Goal: Information Seeking & Learning: Learn about a topic

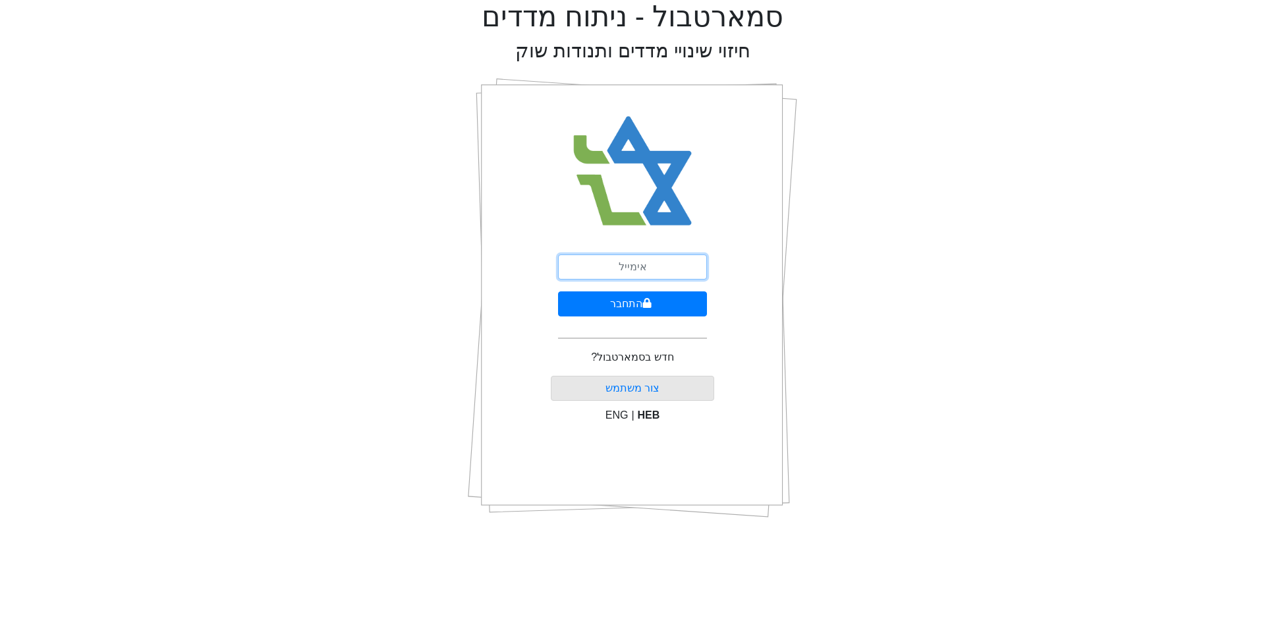
click at [659, 273] on input "email" at bounding box center [632, 266] width 149 height 25
type input "[EMAIL_ADDRESS][DOMAIN_NAME]"
click at [668, 304] on button "התחבר" at bounding box center [632, 303] width 149 height 25
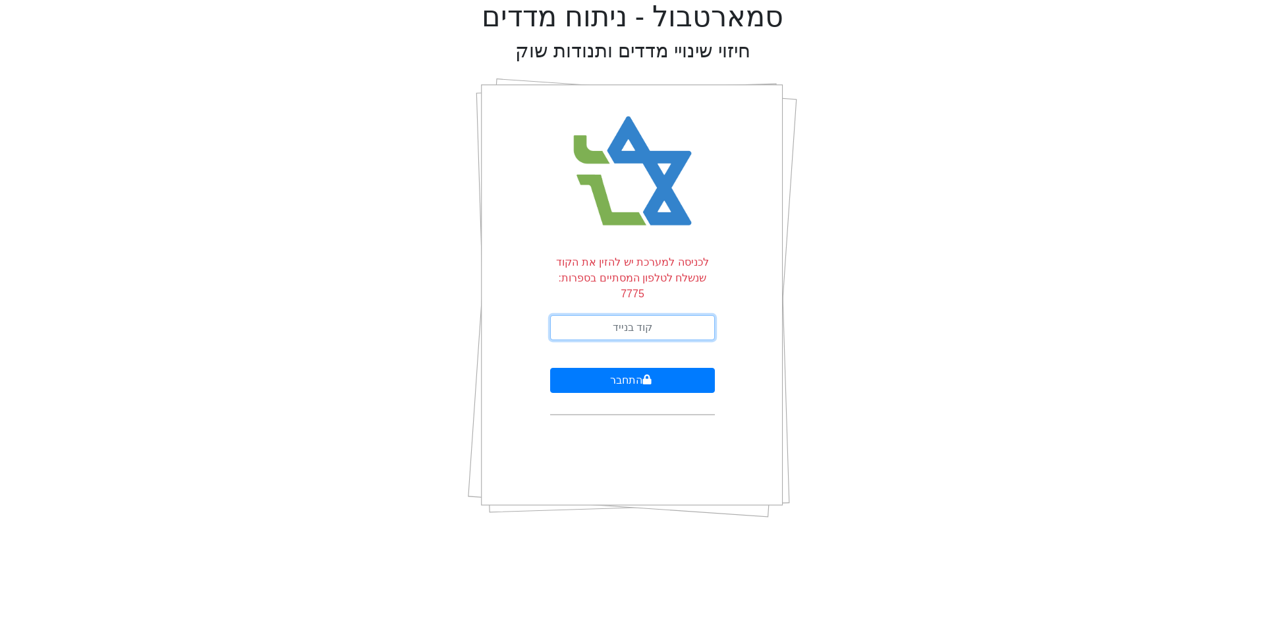
click at [668, 315] on input "text" at bounding box center [632, 327] width 165 height 25
type input "498297"
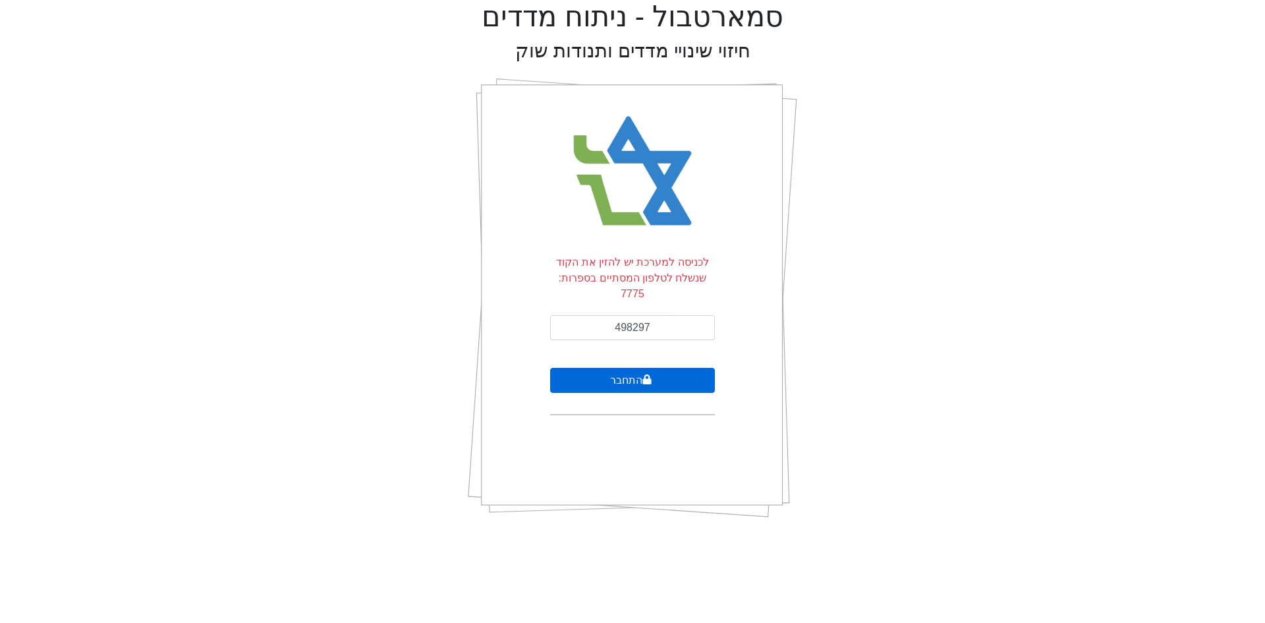
click at [631, 368] on button "התחבר" at bounding box center [632, 380] width 165 height 25
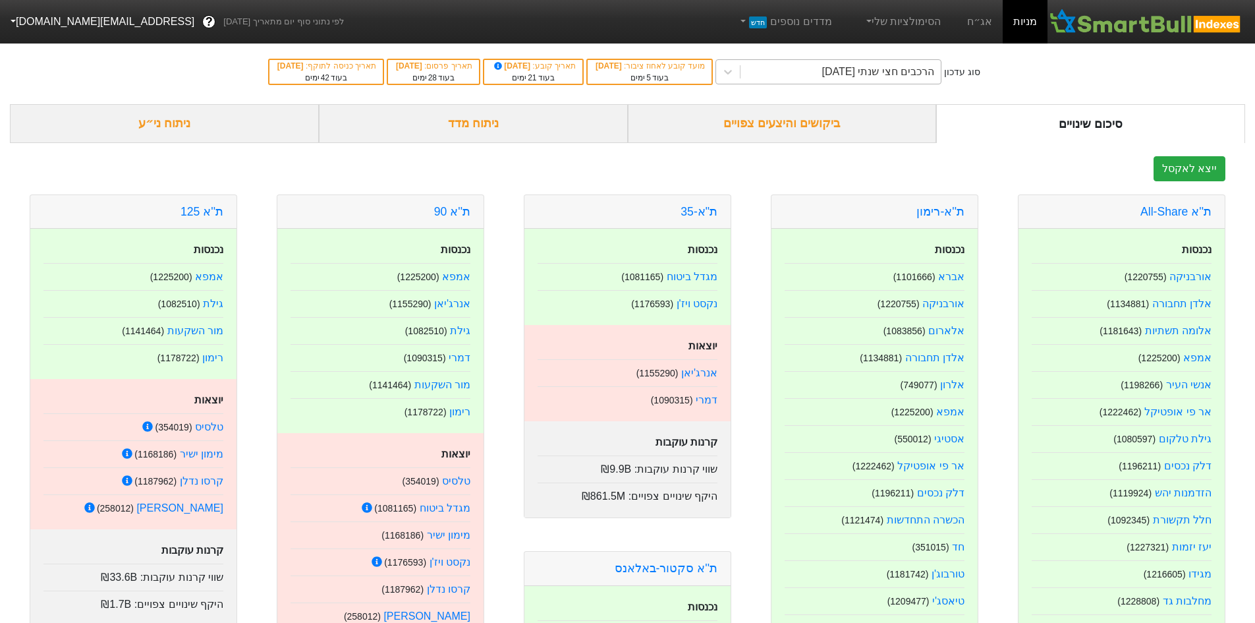
click at [782, 64] on div "הרכבים חצי שנתי [DATE]" at bounding box center [841, 72] width 200 height 24
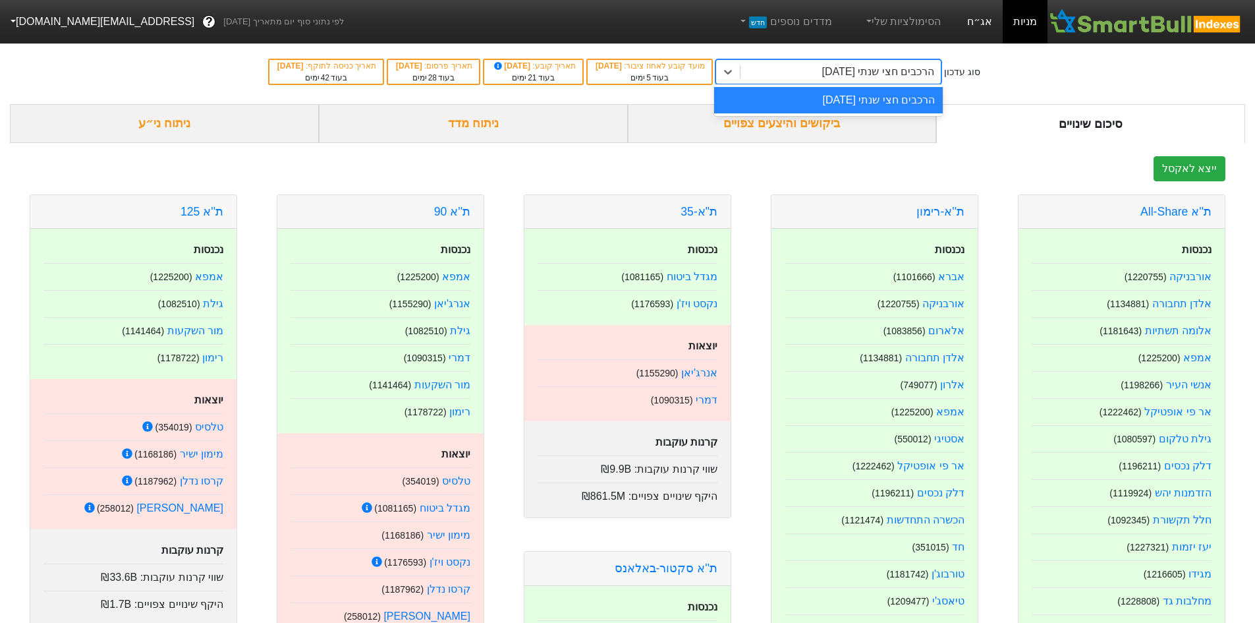
click at [982, 15] on link "אג״ח" at bounding box center [980, 21] width 46 height 43
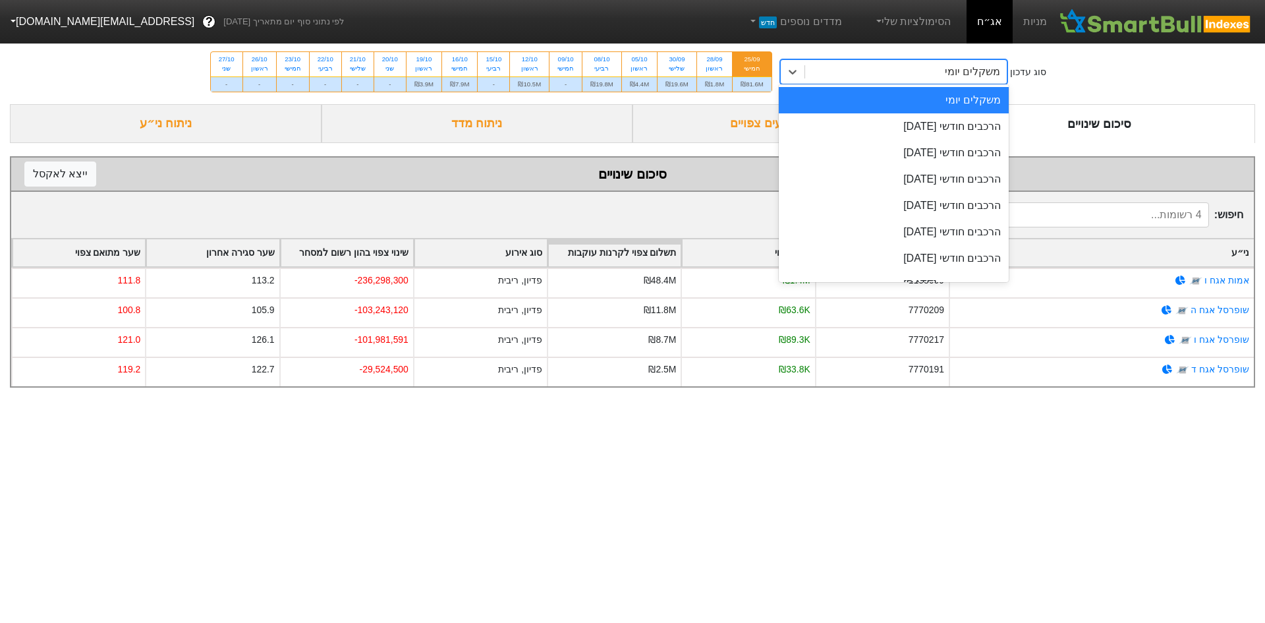
click at [851, 69] on div "משקלים יומי" at bounding box center [906, 72] width 202 height 24
click at [878, 121] on div "הרכבים חודשי [DATE]" at bounding box center [894, 126] width 231 height 26
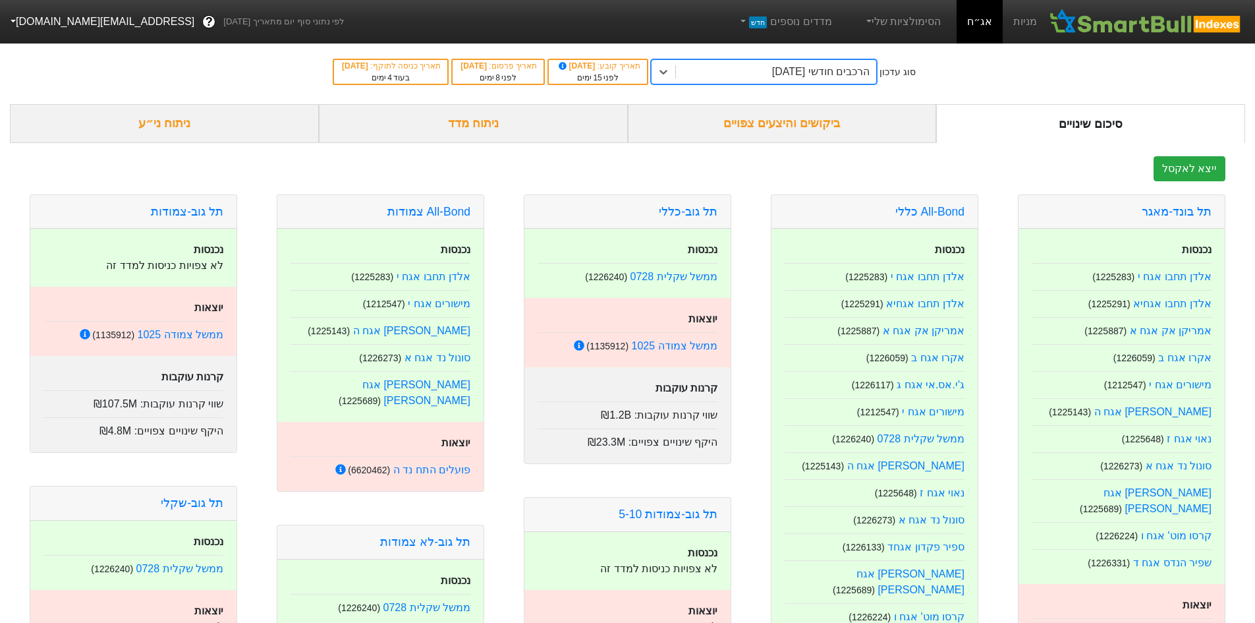
click at [813, 125] on div "ביקושים והיצעים צפויים" at bounding box center [782, 123] width 309 height 39
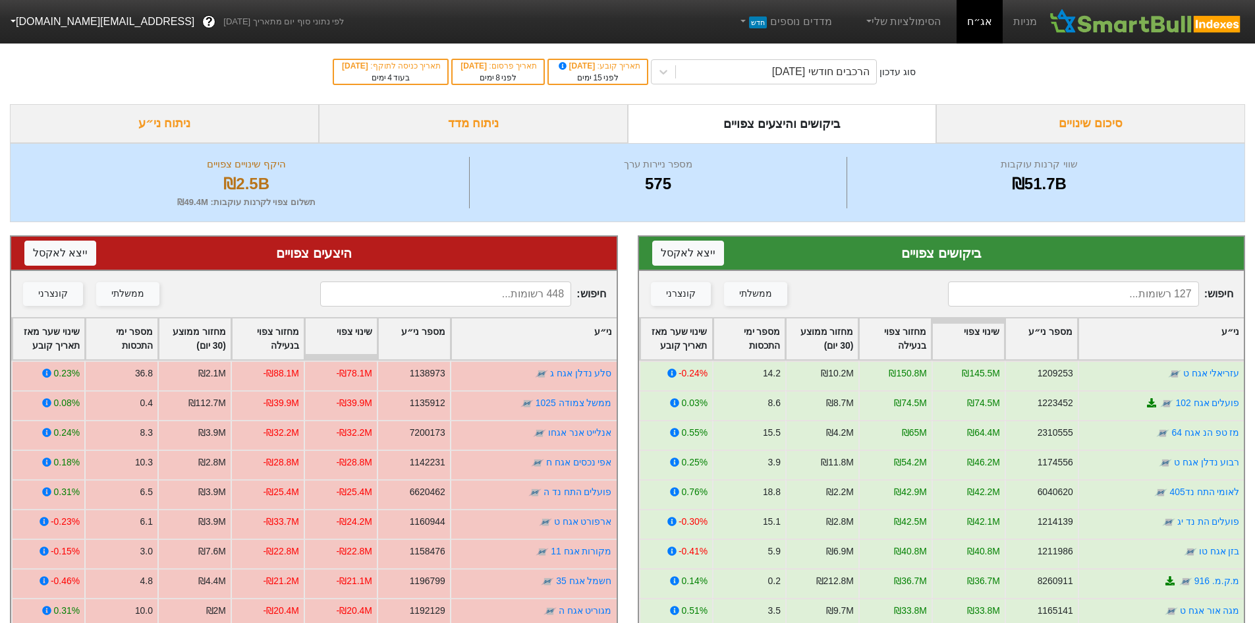
click at [1194, 329] on div "ני״ע" at bounding box center [1161, 338] width 165 height 41
click at [1194, 331] on div "ני״ע" at bounding box center [1161, 338] width 165 height 41
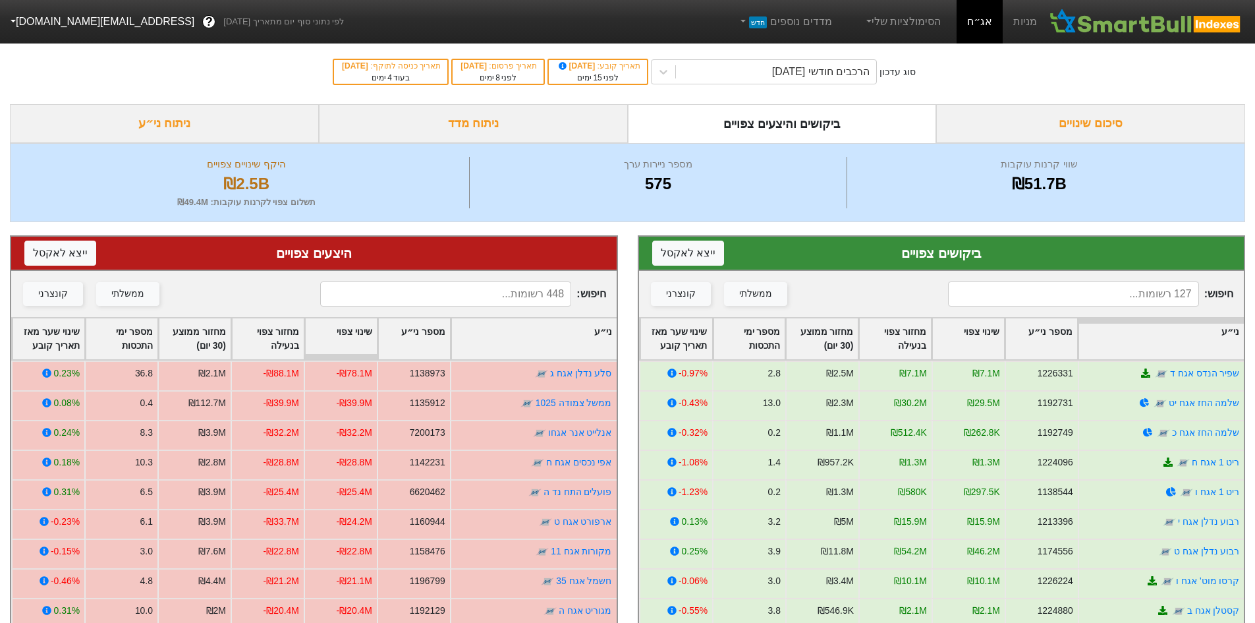
click at [979, 329] on div "שינוי צפוי" at bounding box center [968, 338] width 72 height 41
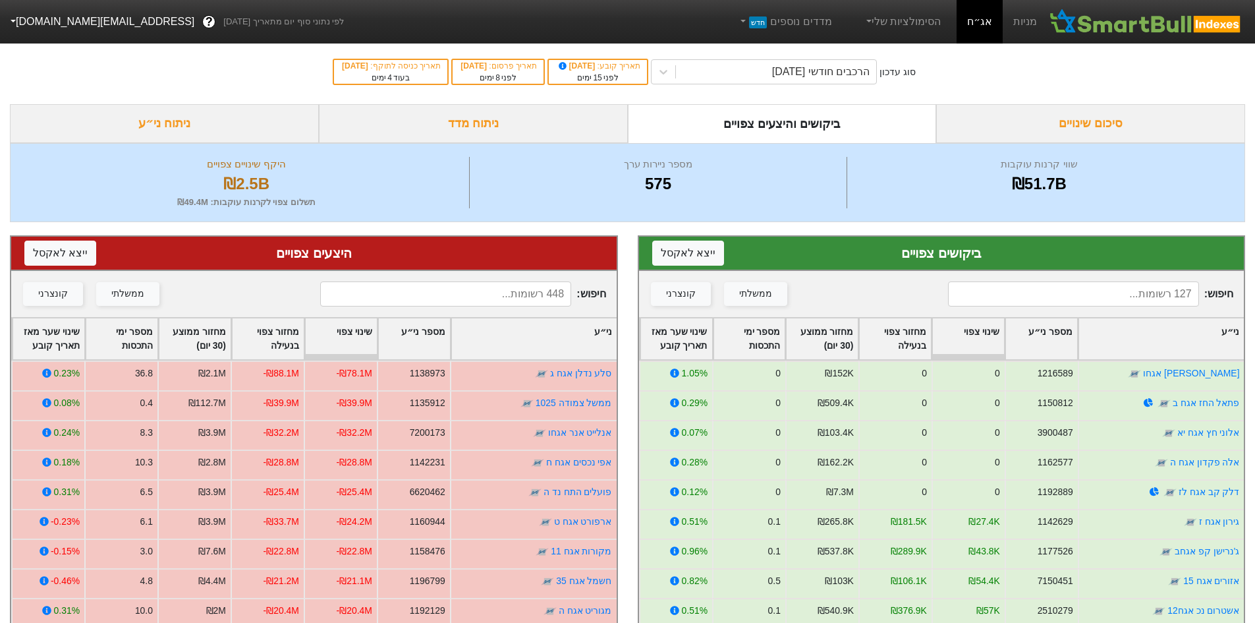
click at [981, 327] on div "שינוי צפוי" at bounding box center [968, 338] width 72 height 41
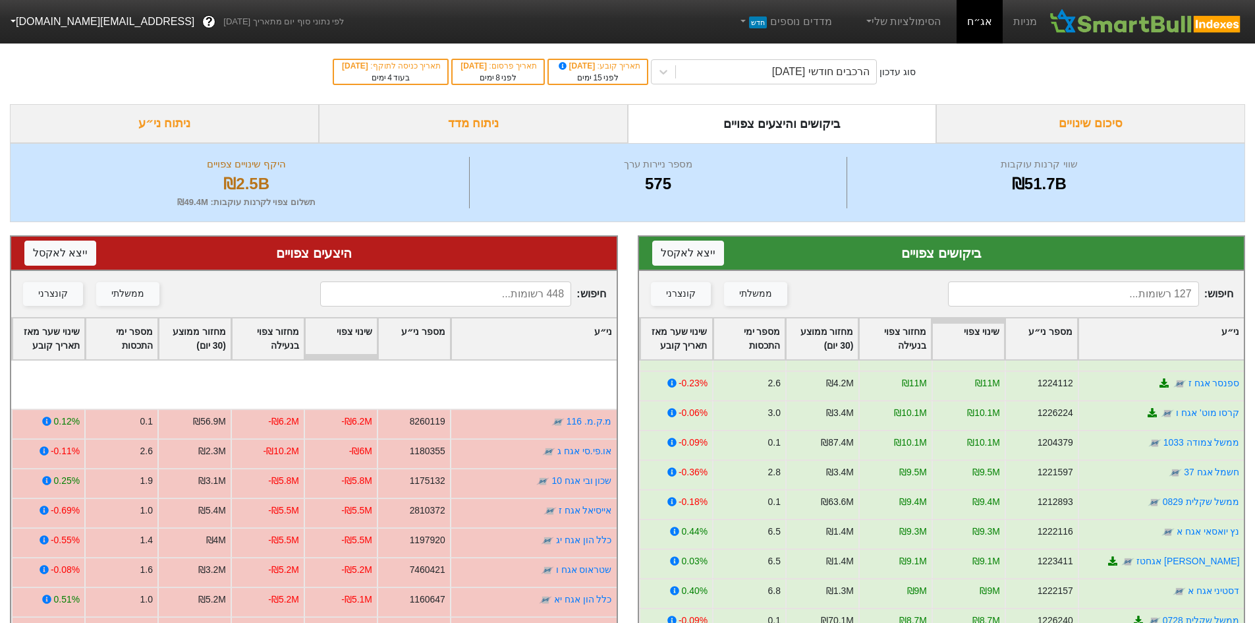
scroll to position [1450, 0]
